Goal: Information Seeking & Learning: Learn about a topic

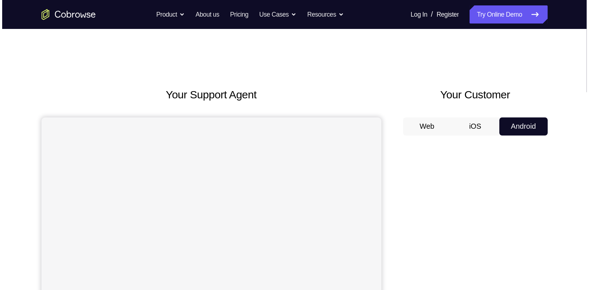
scroll to position [29, 0]
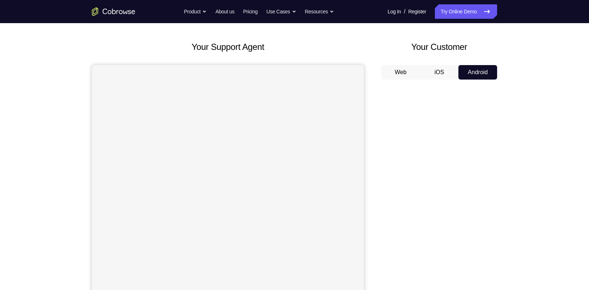
drag, startPoint x: 0, startPoint y: 0, endPoint x: 368, endPoint y: 56, distance: 372.0
click at [368, 56] on div "Your Support Agent Your Customer Web iOS Android" at bounding box center [294, 173] width 405 height 267
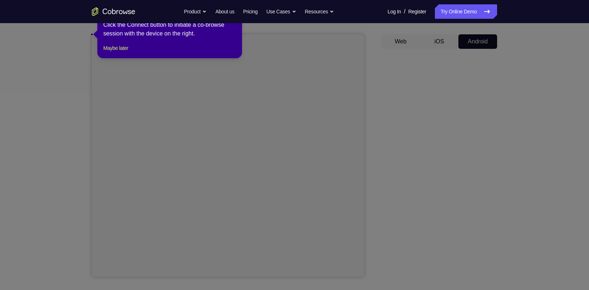
scroll to position [59, 0]
click at [118, 53] on button "Maybe later" at bounding box center [115, 48] width 25 height 9
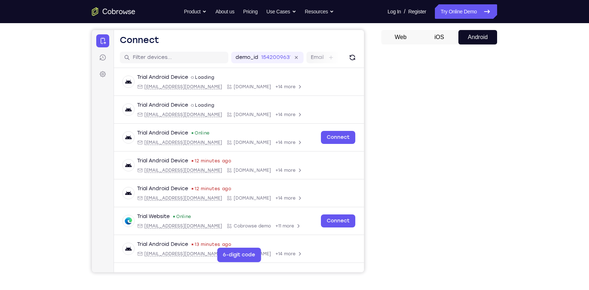
scroll to position [55, 0]
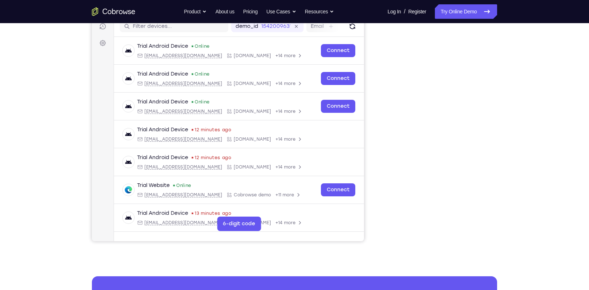
click at [467, 232] on div "Your Support Agent Your Customer Web iOS Android Next Steps We’d be happy to gi…" at bounding box center [294, 166] width 463 height 477
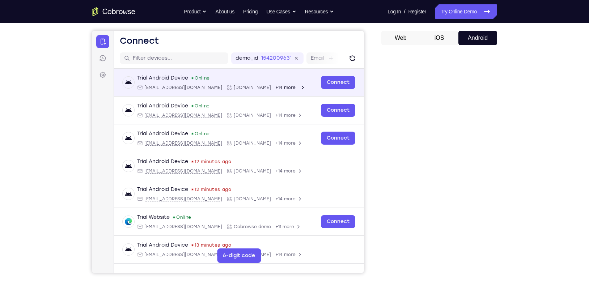
scroll to position [63, 0]
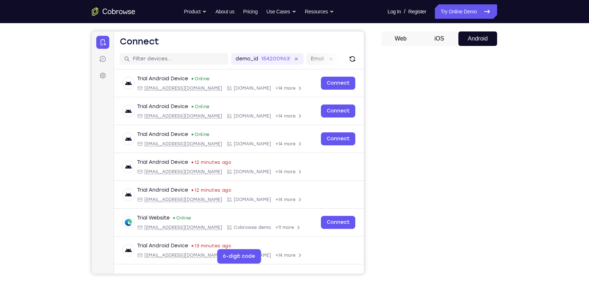
click at [441, 42] on button "iOS" at bounding box center [439, 38] width 39 height 14
click at [467, 34] on button "Android" at bounding box center [477, 38] width 39 height 14
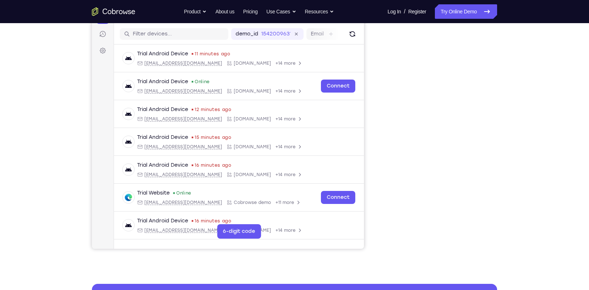
scroll to position [87, 0]
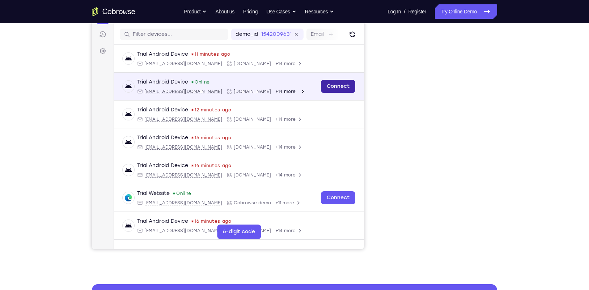
click at [336, 85] on link "Connect" at bounding box center [338, 86] width 34 height 13
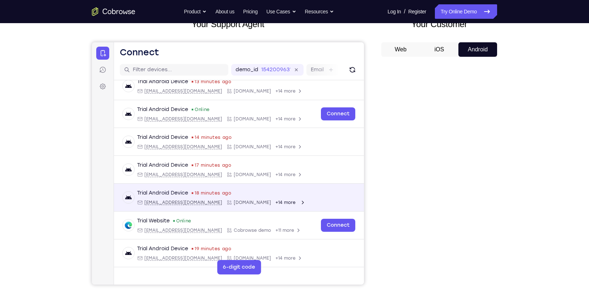
scroll to position [0, 0]
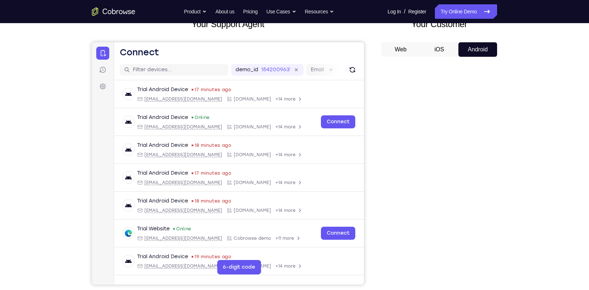
click at [445, 48] on button "iOS" at bounding box center [439, 49] width 39 height 14
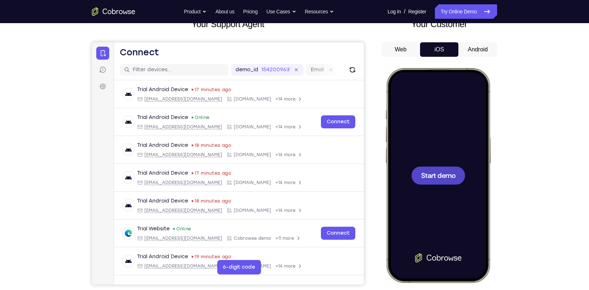
click at [467, 48] on button "Android" at bounding box center [477, 49] width 39 height 14
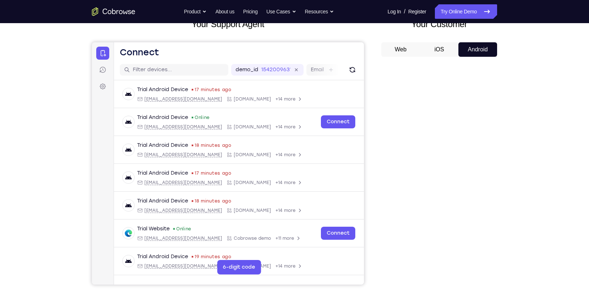
drag, startPoint x: 60, startPoint y: 70, endPoint x: 70, endPoint y: 296, distance: 226.9
click at [57, 84] on div "Your Support Agent Your Customer Web iOS Android Next Steps We’d be happy to gi…" at bounding box center [294, 209] width 589 height 477
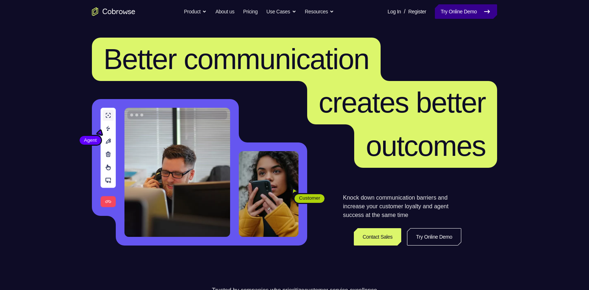
click at [485, 15] on icon at bounding box center [486, 11] width 9 height 9
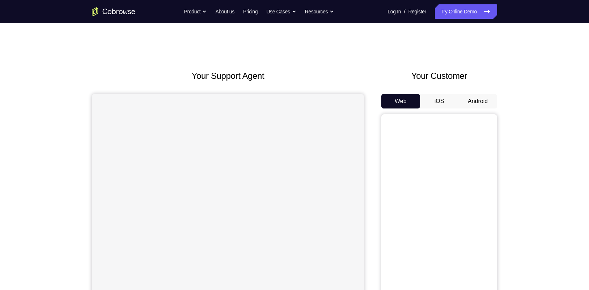
click at [478, 102] on button "Android" at bounding box center [477, 101] width 39 height 14
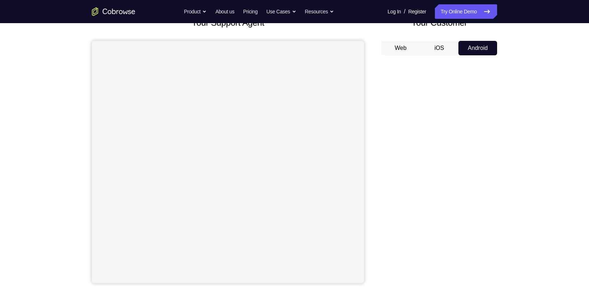
scroll to position [62, 0]
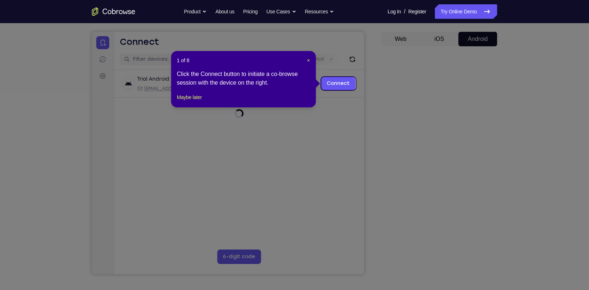
click at [357, 123] on icon at bounding box center [298, 145] width 596 height 290
click at [199, 102] on button "Maybe later" at bounding box center [189, 97] width 25 height 9
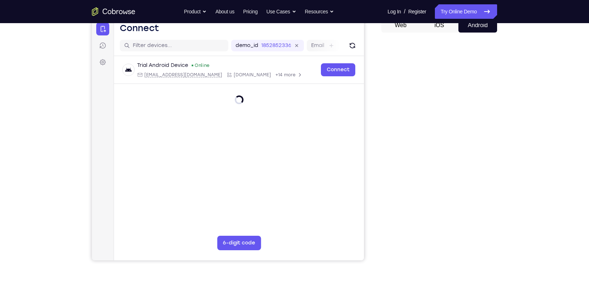
scroll to position [77, 0]
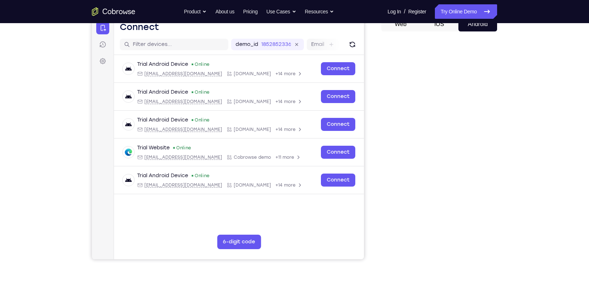
click at [442, 23] on nav "Go back Powerful, Flexible and Trustworthy. Avoid all extra friction for both A…" at bounding box center [294, 11] width 589 height 23
click at [443, 25] on button "iOS" at bounding box center [439, 24] width 39 height 14
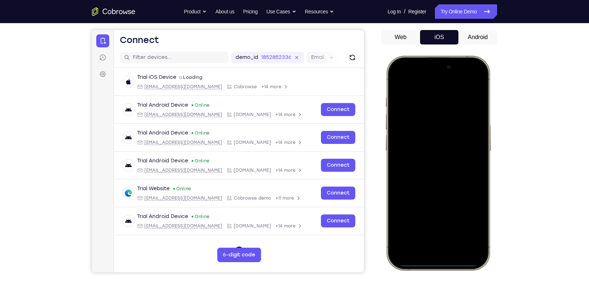
scroll to position [64, 0]
drag, startPoint x: 442, startPoint y: 262, endPoint x: 431, endPoint y: 195, distance: 68.1
click at [431, 195] on div at bounding box center [437, 163] width 95 height 206
drag, startPoint x: 445, startPoint y: 265, endPoint x: 438, endPoint y: 172, distance: 93.2
click at [438, 172] on div at bounding box center [437, 163] width 95 height 206
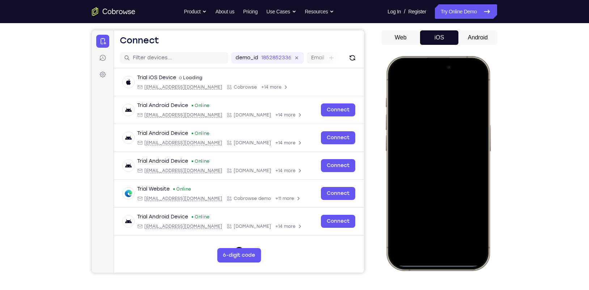
drag, startPoint x: 447, startPoint y: 263, endPoint x: 431, endPoint y: 156, distance: 108.2
click at [431, 156] on div at bounding box center [437, 163] width 95 height 206
click at [474, 35] on button "Android" at bounding box center [477, 37] width 39 height 14
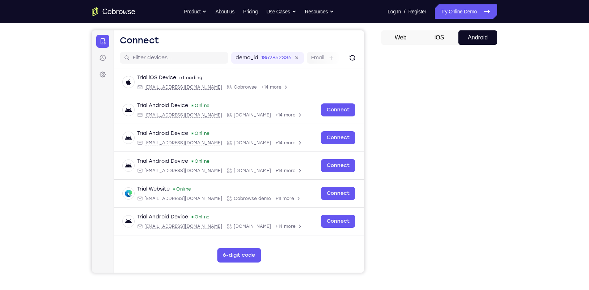
click at [399, 39] on button "Web" at bounding box center [400, 37] width 39 height 14
click at [438, 39] on button "iOS" at bounding box center [439, 37] width 39 height 14
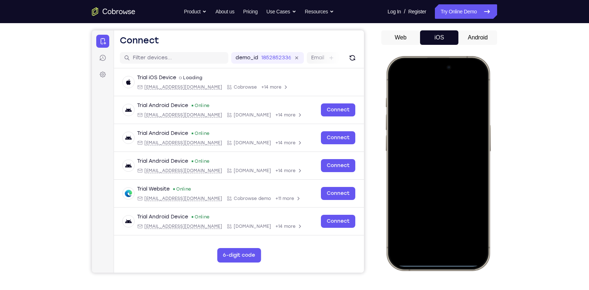
drag, startPoint x: 446, startPoint y: 262, endPoint x: 440, endPoint y: 156, distance: 105.7
click at [440, 156] on div at bounding box center [437, 163] width 95 height 206
click at [441, 263] on div at bounding box center [437, 163] width 95 height 206
drag, startPoint x: 441, startPoint y: 263, endPoint x: 422, endPoint y: 116, distance: 148.0
click at [422, 116] on div at bounding box center [437, 163] width 95 height 206
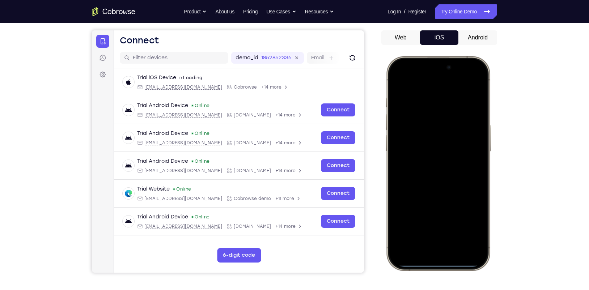
drag, startPoint x: 442, startPoint y: 263, endPoint x: 437, endPoint y: 165, distance: 97.8
click at [437, 165] on div at bounding box center [437, 163] width 95 height 206
click at [439, 264] on div at bounding box center [437, 163] width 95 height 206
drag, startPoint x: 439, startPoint y: 264, endPoint x: 431, endPoint y: 224, distance: 41.3
click at [431, 224] on div at bounding box center [437, 163] width 95 height 206
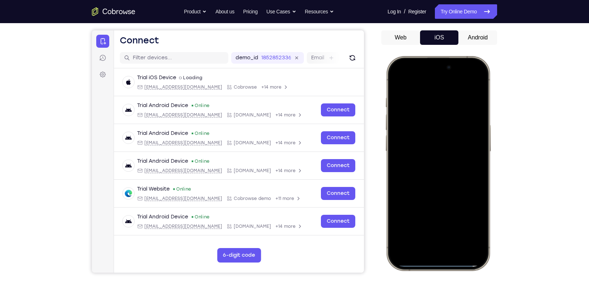
drag, startPoint x: 437, startPoint y: 264, endPoint x: 433, endPoint y: 152, distance: 112.5
click at [433, 152] on div at bounding box center [437, 163] width 95 height 206
drag, startPoint x: 446, startPoint y: 264, endPoint x: 419, endPoint y: 39, distance: 227.2
click at [419, 56] on html "Online web based iOS Simulators and Android Emulators. Run iPhone, iPad, Mobile…" at bounding box center [439, 164] width 108 height 217
click at [442, 263] on div at bounding box center [437, 163] width 95 height 206
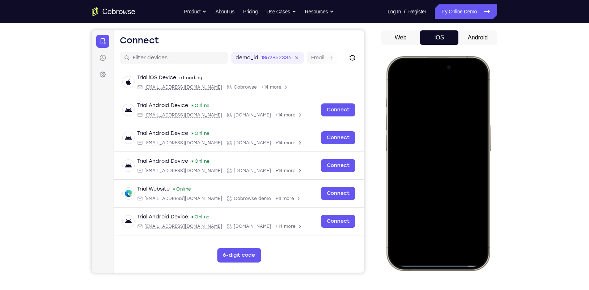
click at [442, 263] on div at bounding box center [437, 163] width 95 height 206
drag, startPoint x: 442, startPoint y: 263, endPoint x: 439, endPoint y: 188, distance: 74.9
click at [439, 188] on div at bounding box center [437, 163] width 95 height 206
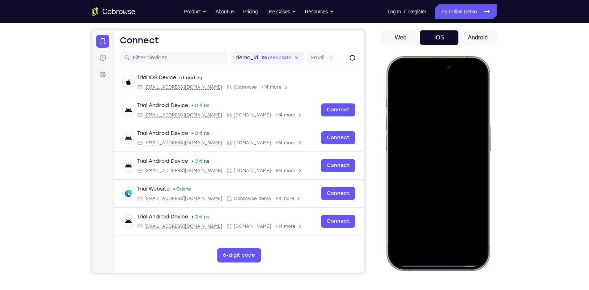
drag, startPoint x: 443, startPoint y: 264, endPoint x: 434, endPoint y: 159, distance: 104.9
click at [434, 159] on div at bounding box center [437, 163] width 95 height 206
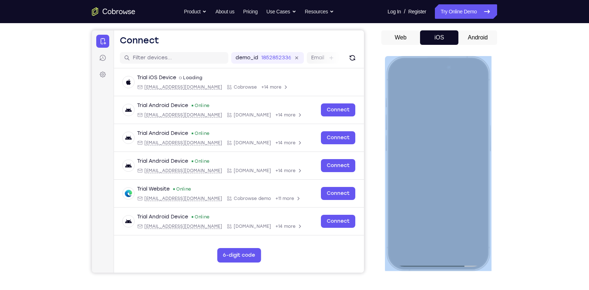
drag, startPoint x: 444, startPoint y: 273, endPoint x: 432, endPoint y: 165, distance: 108.1
click at [432, 165] on div at bounding box center [439, 164] width 108 height 217
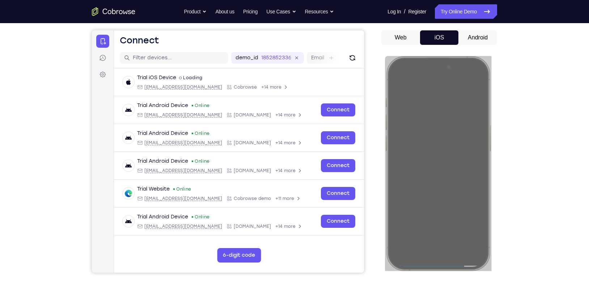
click at [514, 180] on div "Your Support Agent Your Customer Web iOS Android Next Steps We’d be happy to gi…" at bounding box center [294, 198] width 463 height 477
click at [523, 214] on div "Your Support Agent Your Customer Web iOS Android Next Steps We’d be happy to gi…" at bounding box center [294, 198] width 463 height 477
click at [509, 238] on div "Your Support Agent Your Customer Web iOS Android Next Steps We’d be happy to gi…" at bounding box center [294, 198] width 463 height 477
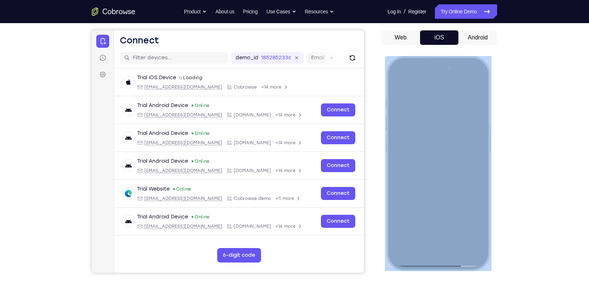
click at [441, 263] on div at bounding box center [437, 163] width 95 height 206
drag, startPoint x: 441, startPoint y: 263, endPoint x: 441, endPoint y: 153, distance: 109.9
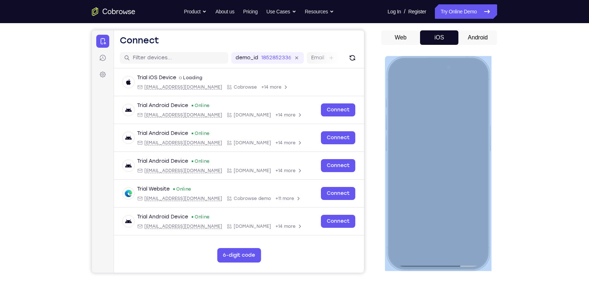
click at [441, 153] on div at bounding box center [437, 163] width 95 height 206
click at [438, 78] on div at bounding box center [437, 163] width 95 height 206
click at [406, 66] on div at bounding box center [437, 163] width 95 height 206
click at [473, 68] on div at bounding box center [437, 163] width 95 height 206
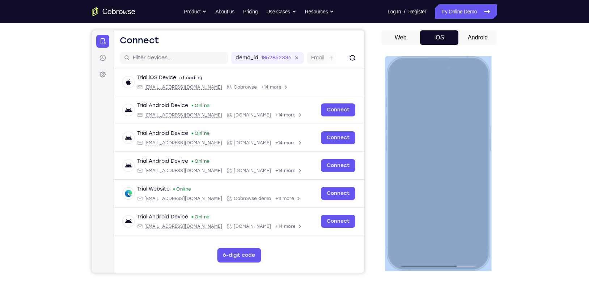
click at [479, 78] on div at bounding box center [437, 163] width 95 height 206
click at [440, 264] on div at bounding box center [437, 163] width 95 height 206
drag, startPoint x: 440, startPoint y: 264, endPoint x: 421, endPoint y: 157, distance: 108.1
click at [421, 157] on div at bounding box center [437, 163] width 95 height 206
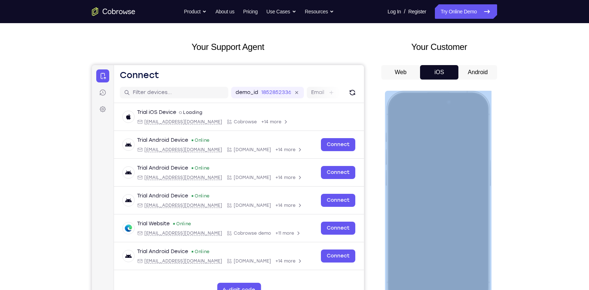
scroll to position [28, 0]
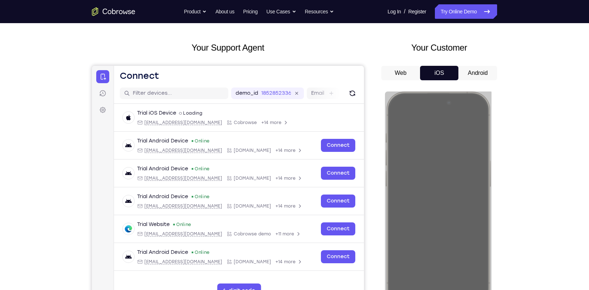
click at [474, 74] on button "Android" at bounding box center [477, 73] width 39 height 14
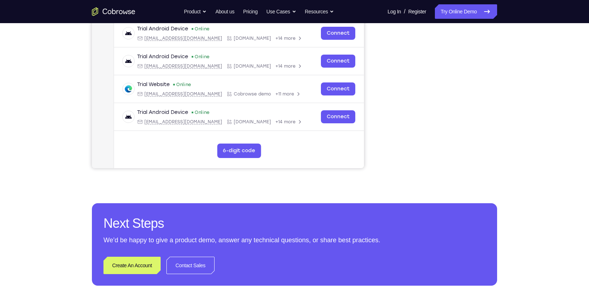
scroll to position [0, 0]
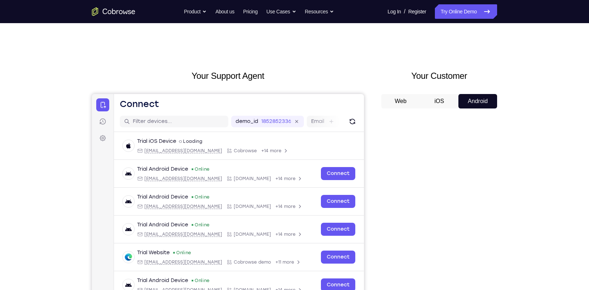
click at [451, 97] on button "iOS" at bounding box center [439, 101] width 39 height 14
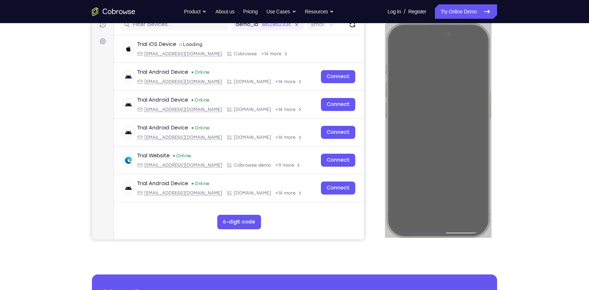
scroll to position [99, 0]
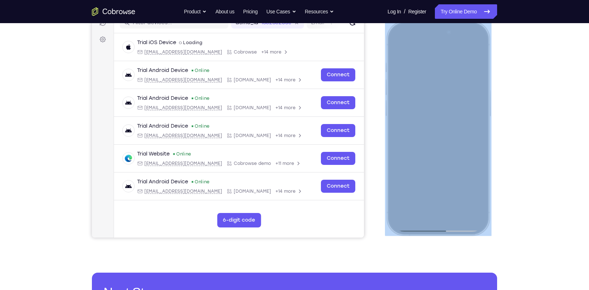
click at [438, 216] on div at bounding box center [437, 128] width 95 height 206
click at [456, 186] on div at bounding box center [437, 128] width 95 height 206
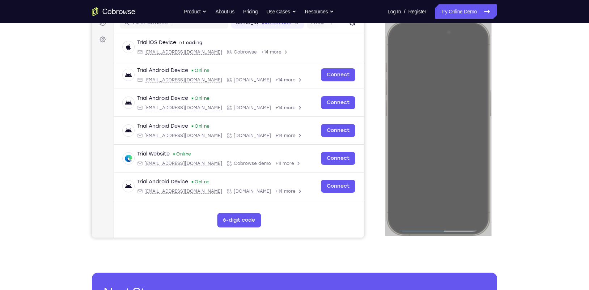
click at [351, 224] on div "Trial iOS Device spin2 Loading ios@example.com Cobrowse +14 more ios@example.co…" at bounding box center [239, 134] width 250 height 202
click at [327, 13] on button "Resources" at bounding box center [319, 11] width 29 height 14
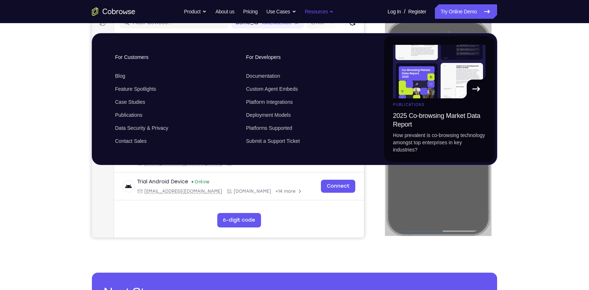
click at [327, 13] on button "Resources" at bounding box center [319, 11] width 29 height 14
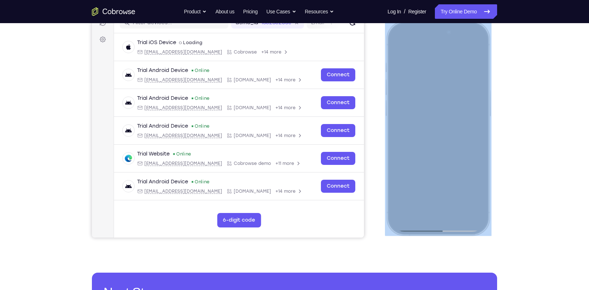
click at [445, 166] on div at bounding box center [437, 128] width 95 height 206
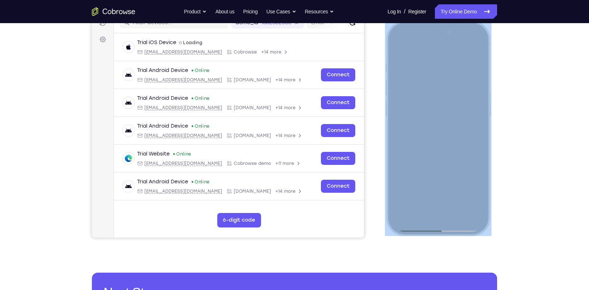
click at [445, 166] on div at bounding box center [437, 128] width 95 height 206
click at [474, 33] on div at bounding box center [437, 128] width 95 height 206
click at [439, 208] on div at bounding box center [437, 128] width 95 height 206
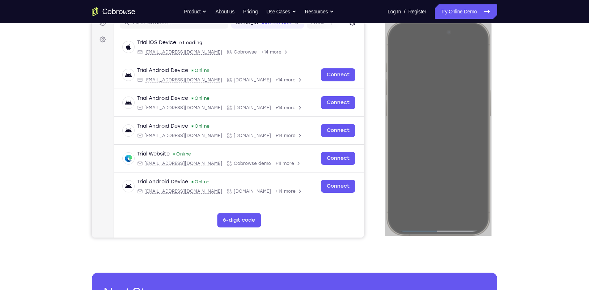
click at [516, 138] on div "Your Support Agent Your Customer Web iOS Android Next Steps We’d be happy to gi…" at bounding box center [294, 162] width 463 height 477
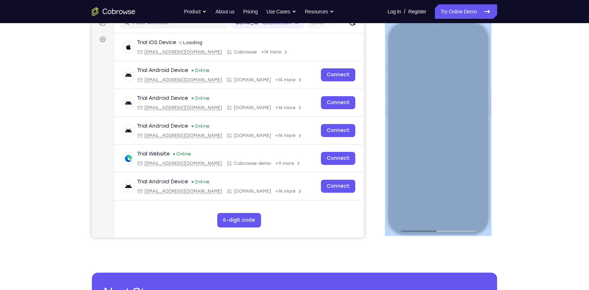
click at [402, 30] on div at bounding box center [437, 128] width 95 height 206
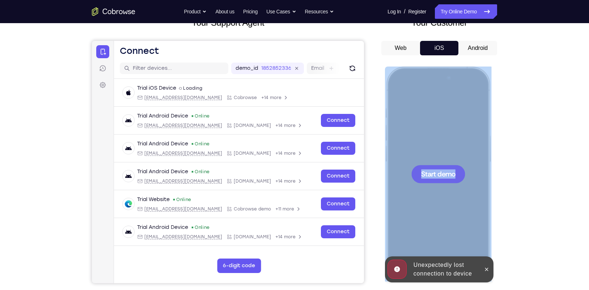
scroll to position [52, 0]
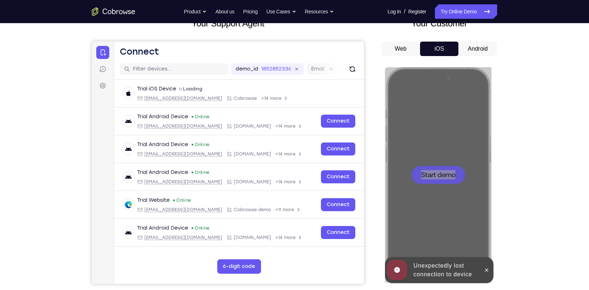
click at [477, 50] on button "Android" at bounding box center [477, 49] width 39 height 14
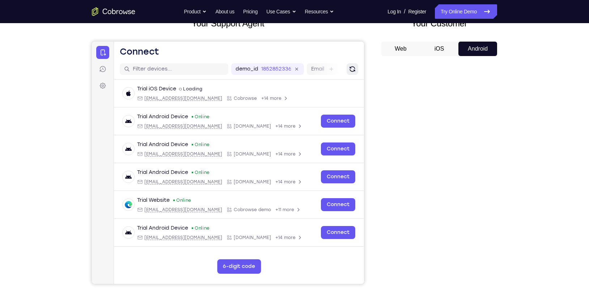
click at [357, 71] on button "Refresh" at bounding box center [352, 69] width 12 height 12
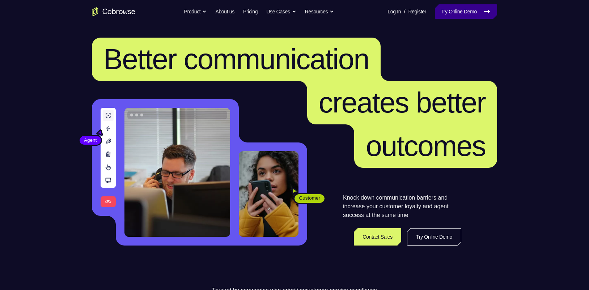
click at [481, 11] on link "Try Online Demo" at bounding box center [466, 11] width 62 height 14
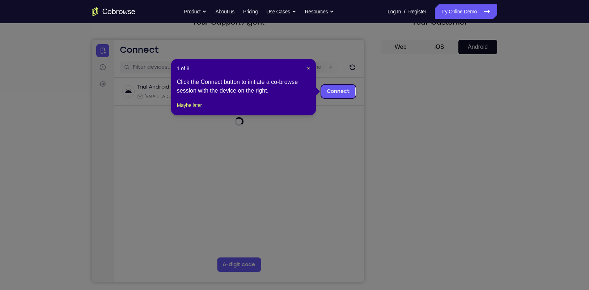
click at [367, 108] on icon at bounding box center [298, 145] width 596 height 290
click at [194, 110] on button "Maybe later" at bounding box center [189, 105] width 25 height 9
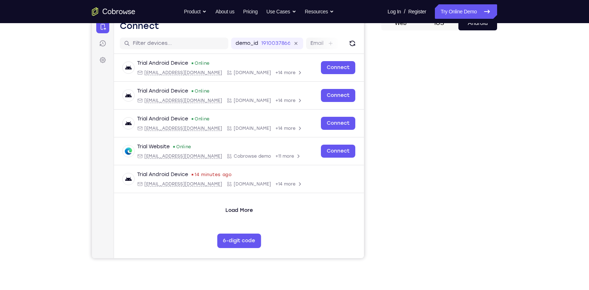
scroll to position [78, 0]
